Goal: Find specific page/section: Find specific page/section

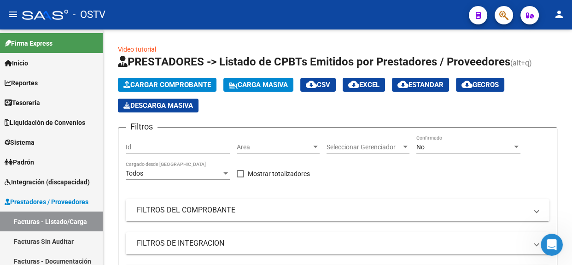
scroll to position [252, 0]
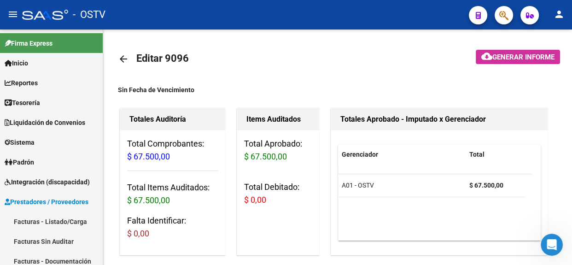
scroll to position [628, 0]
